Goal: Information Seeking & Learning: Learn about a topic

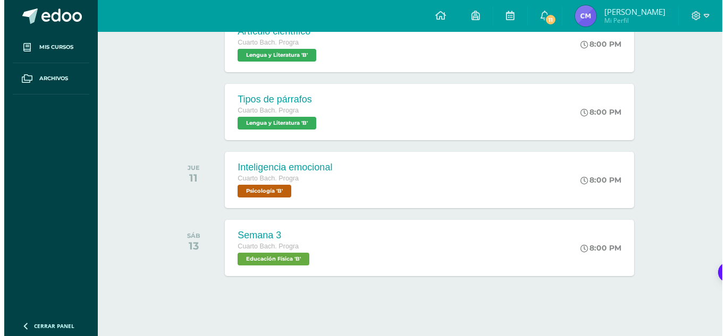
scroll to position [337, 0]
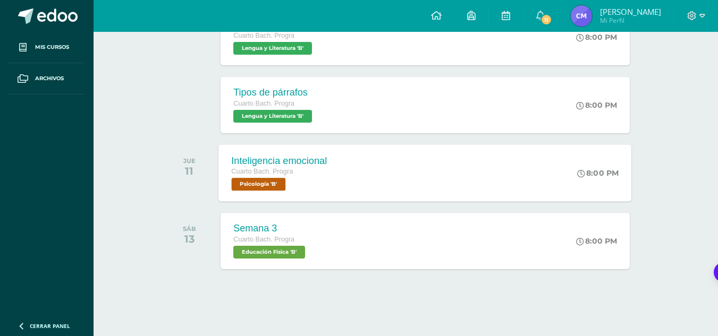
click at [321, 189] on div "Cuarto [PERSON_NAME]. Progra Psicología 'B'" at bounding box center [280, 178] width 96 height 24
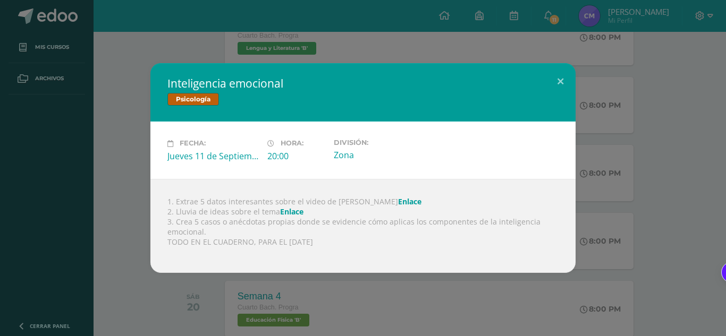
click at [339, 204] on div "1. Extrae 5 datos interesantes sobre el video de [PERSON_NAME] 2. Lluvia de ide…" at bounding box center [362, 226] width 425 height 94
click at [446, 160] on div "Fecha: [DATE] Hora: 20:00 División: Zona" at bounding box center [362, 150] width 399 height 23
drag, startPoint x: 185, startPoint y: 221, endPoint x: 271, endPoint y: 222, distance: 86.1
click at [271, 222] on div "1. Extrae 5 datos interesantes sobre el video de [PERSON_NAME] 2. Lluvia de ide…" at bounding box center [362, 226] width 425 height 94
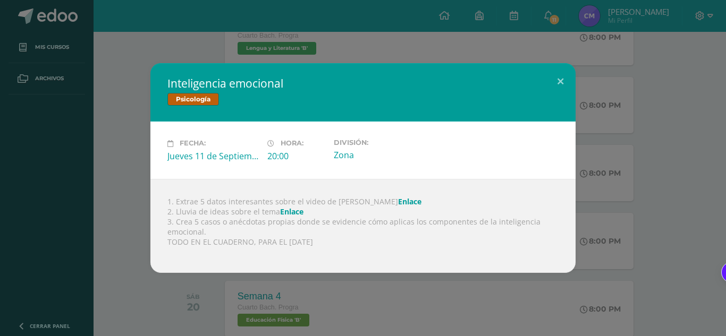
click at [253, 227] on div "1. Extrae 5 datos interesantes sobre el video de [PERSON_NAME] 2. Lluvia de ide…" at bounding box center [362, 226] width 425 height 94
click at [175, 221] on div "1. Extrae 5 datos interesantes sobre el video de [PERSON_NAME] 2. Lluvia de ide…" at bounding box center [362, 226] width 425 height 94
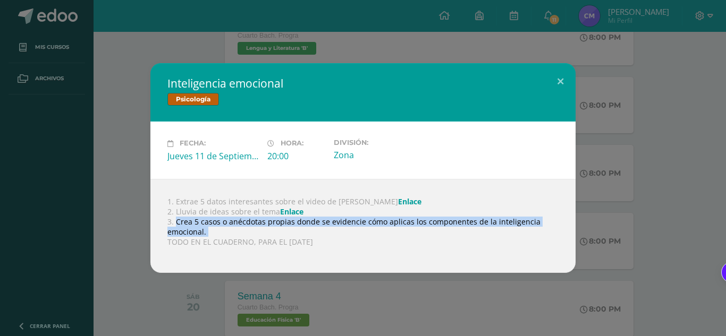
drag, startPoint x: 175, startPoint y: 221, endPoint x: 318, endPoint y: 228, distance: 143.1
click at [318, 228] on div "1. Extrae 5 datos interesantes sobre el video de [PERSON_NAME] 2. Lluvia de ide…" at bounding box center [362, 226] width 425 height 94
copy div "Crea 5 casos o anécdotas propias donde se evidencie cómo aplicas los componente…"
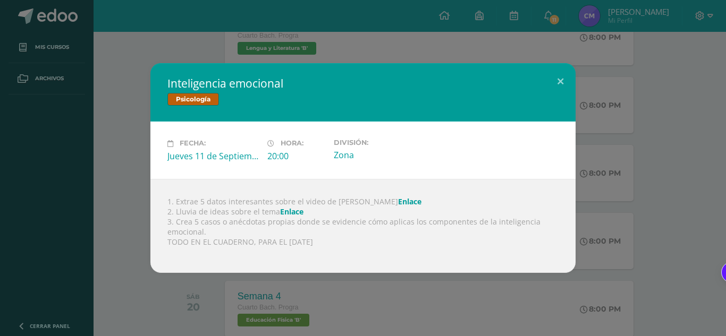
click at [364, 195] on div "1. Extrae 5 datos interesantes sobre el video de [PERSON_NAME] 2. Lluvia de ide…" at bounding box center [362, 226] width 425 height 94
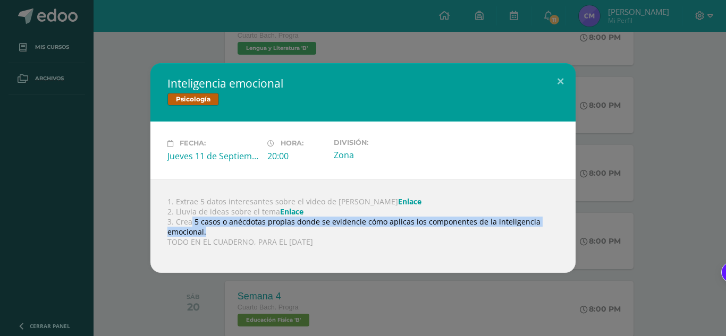
drag, startPoint x: 190, startPoint y: 221, endPoint x: 500, endPoint y: 229, distance: 309.8
click at [500, 229] on div "1. Extrae 5 datos interesantes sobre el video de [PERSON_NAME] 2. Lluvia de ide…" at bounding box center [362, 226] width 425 height 94
click at [317, 220] on div "1. Extrae 5 datos interesantes sobre el video de [PERSON_NAME] 2. Lluvia de ide…" at bounding box center [362, 226] width 425 height 94
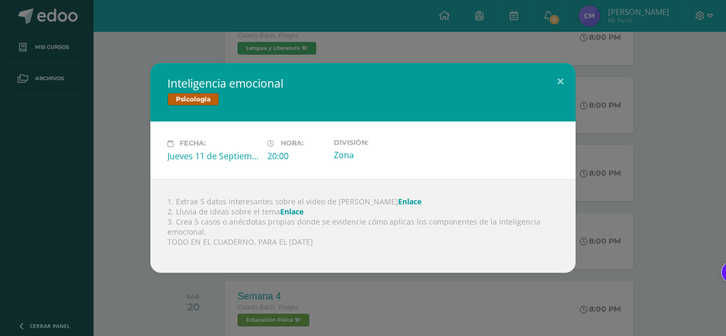
click at [657, 110] on div "Inteligencia emocional Psicología Fecha: [DATE] Hora: 20:00 División:" at bounding box center [362, 167] width 717 height 209
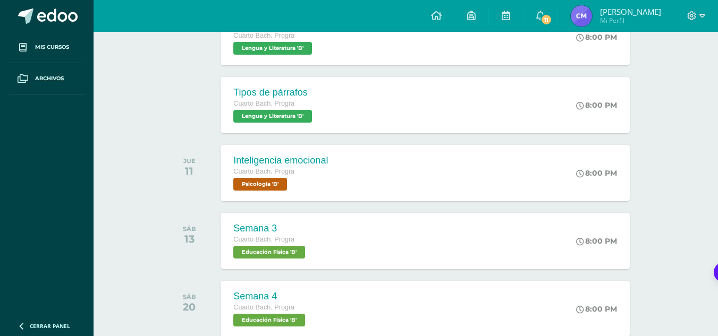
click at [349, 157] on div "Inteligencia emocional Cuarto [PERSON_NAME]. Progra Psicología 'B' 8:00 PM Inte…" at bounding box center [424, 173] width 408 height 56
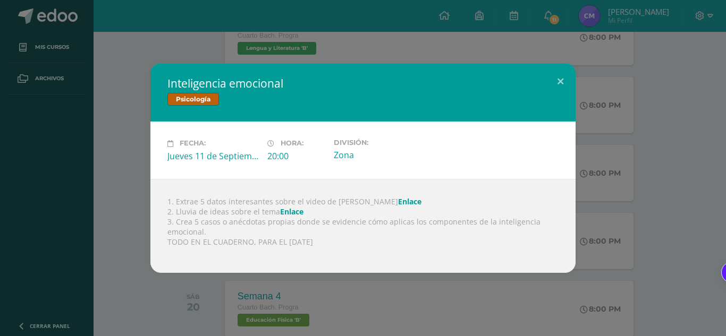
click at [282, 214] on link "Enlace" at bounding box center [291, 212] width 23 height 10
click at [293, 214] on link "Enlace" at bounding box center [291, 212] width 23 height 10
